Goal: Information Seeking & Learning: Learn about a topic

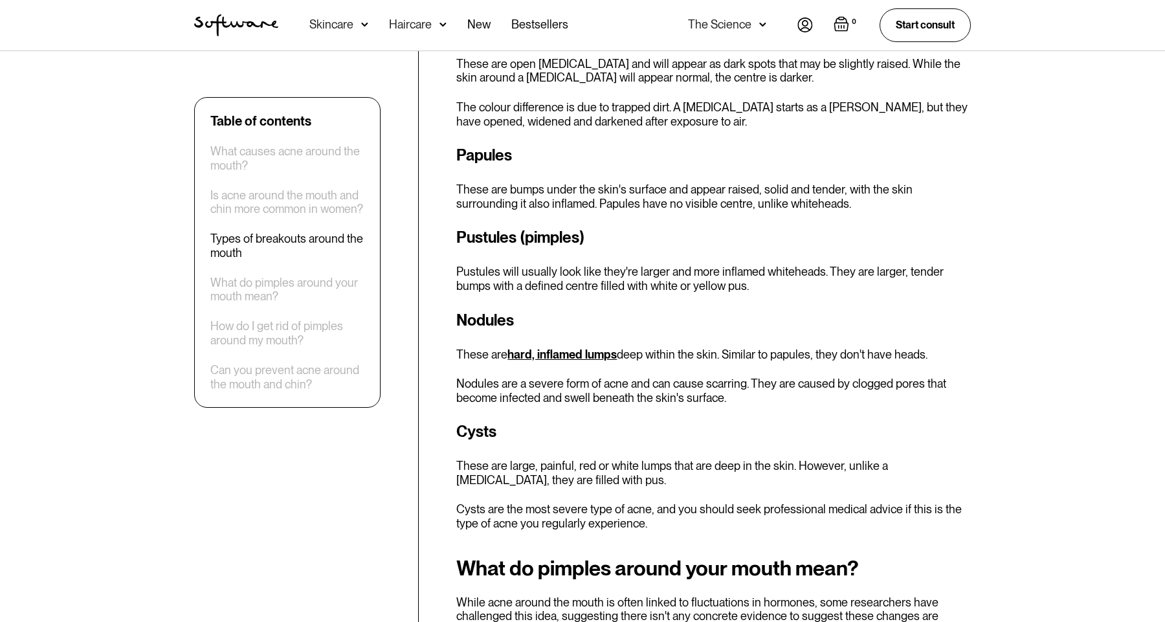
scroll to position [1679, 0]
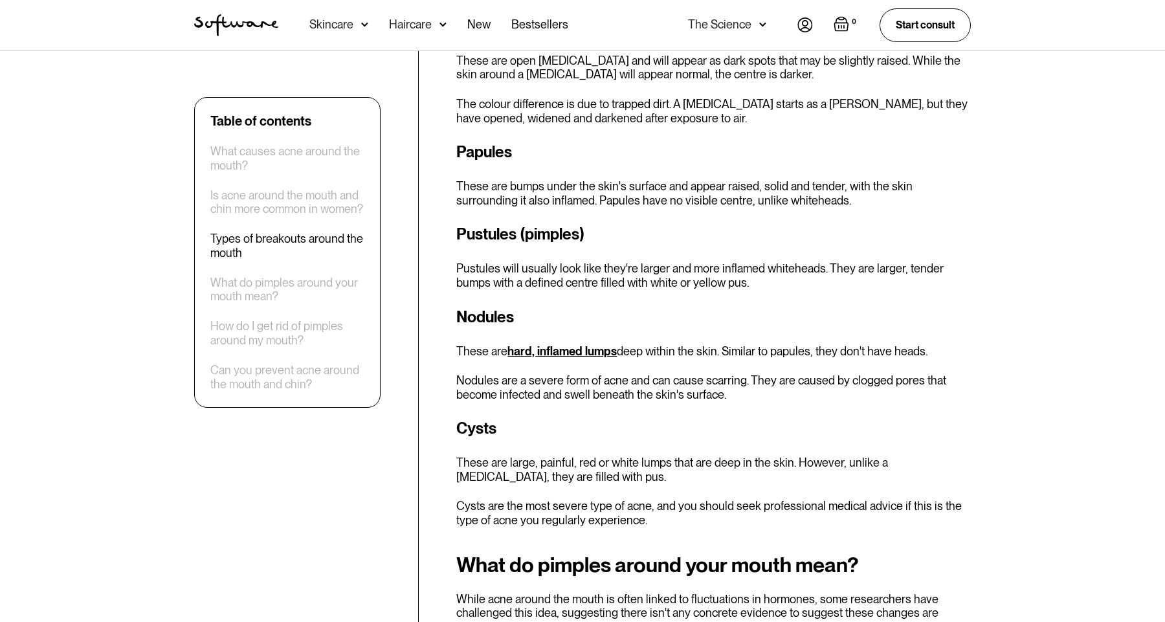
click at [545, 344] on link "hard, inflamed lumps" at bounding box center [561, 351] width 109 height 14
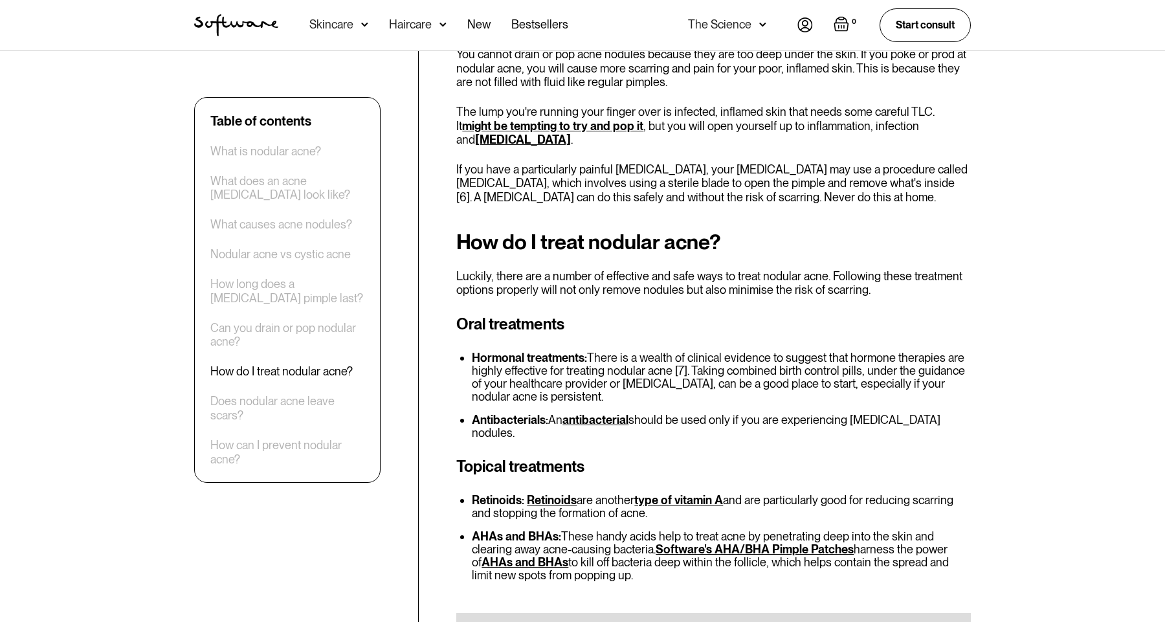
scroll to position [2147, 0]
